Goal: Check status: Check status

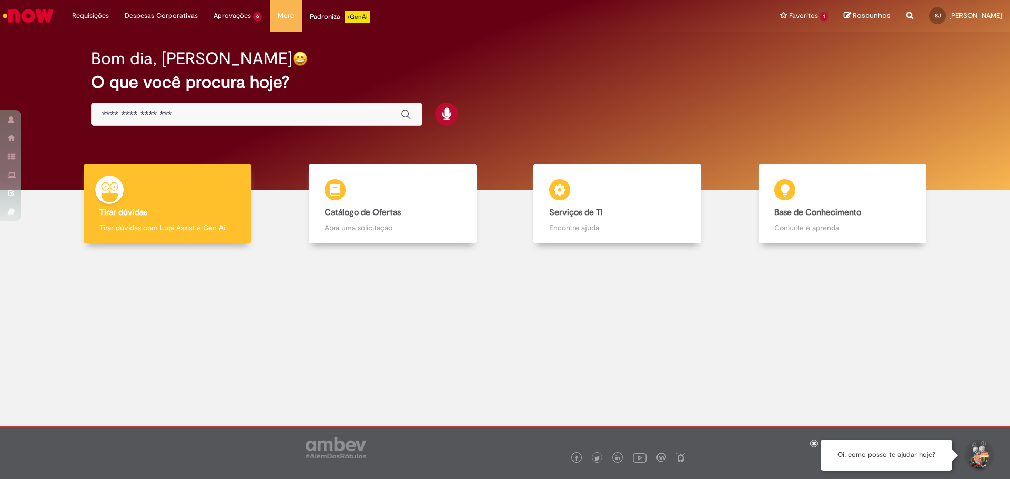
click at [23, 15] on img "Ir para a Homepage" at bounding box center [28, 15] width 54 height 21
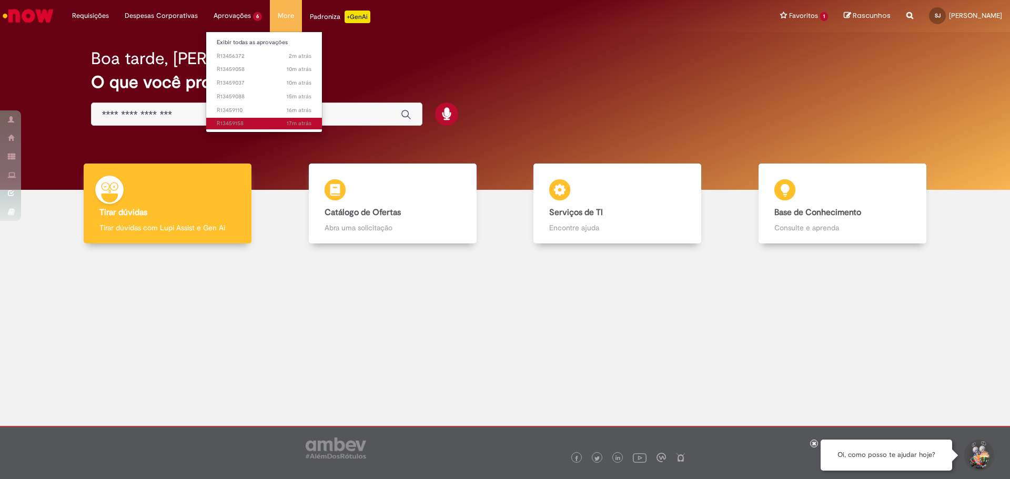
click at [238, 122] on span "17m atrás 17 minutos atrás R13459158" at bounding box center [264, 123] width 95 height 8
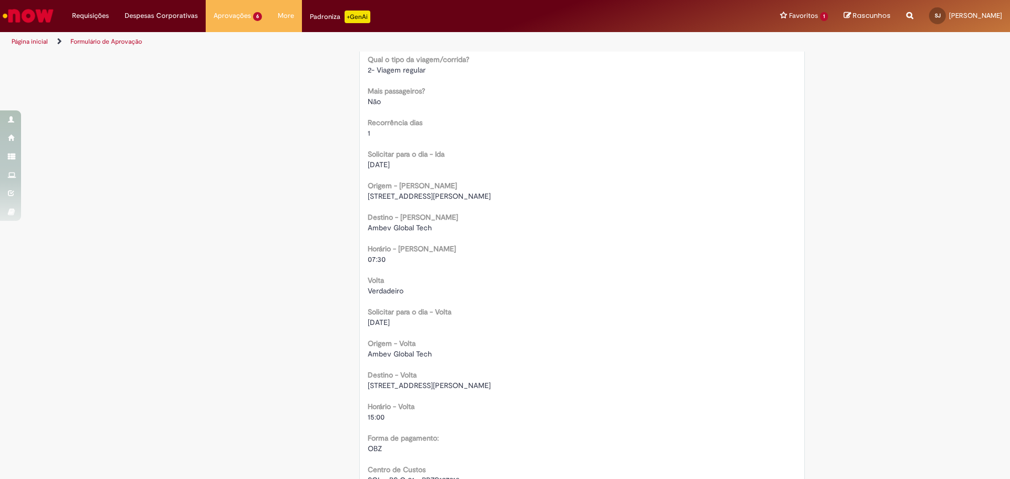
scroll to position [641, 0]
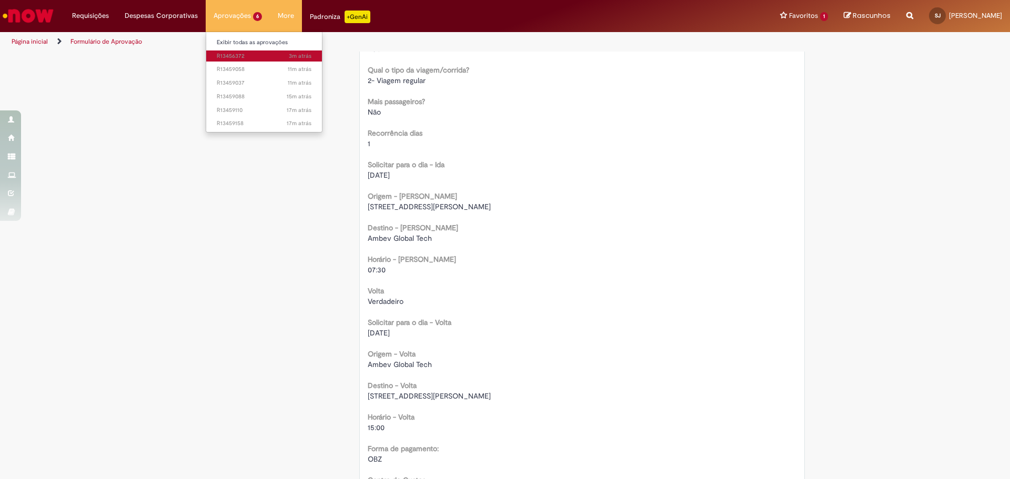
click at [228, 55] on span "3m atrás 3 minutos atrás R13456372" at bounding box center [264, 56] width 95 height 8
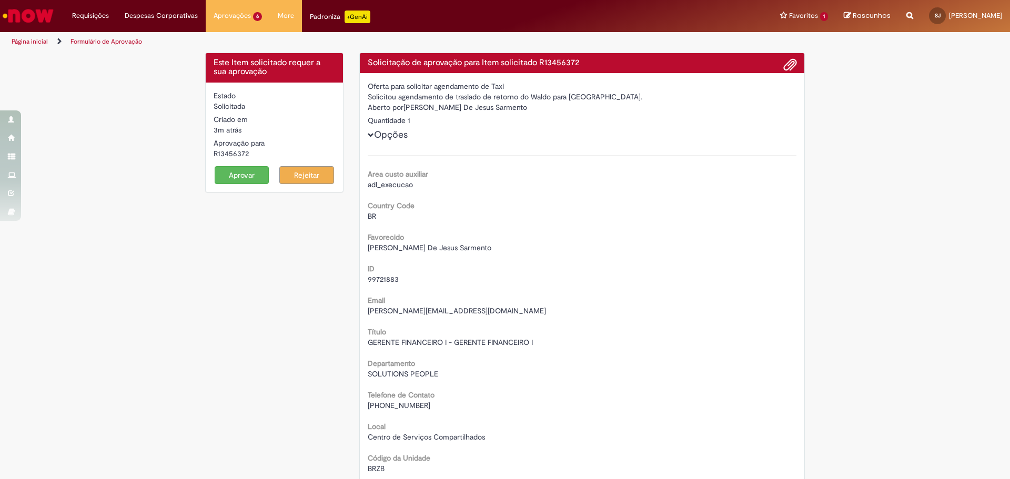
click at [24, 13] on img "Ir para a Homepage" at bounding box center [28, 15] width 54 height 21
